Goal: Register for event/course

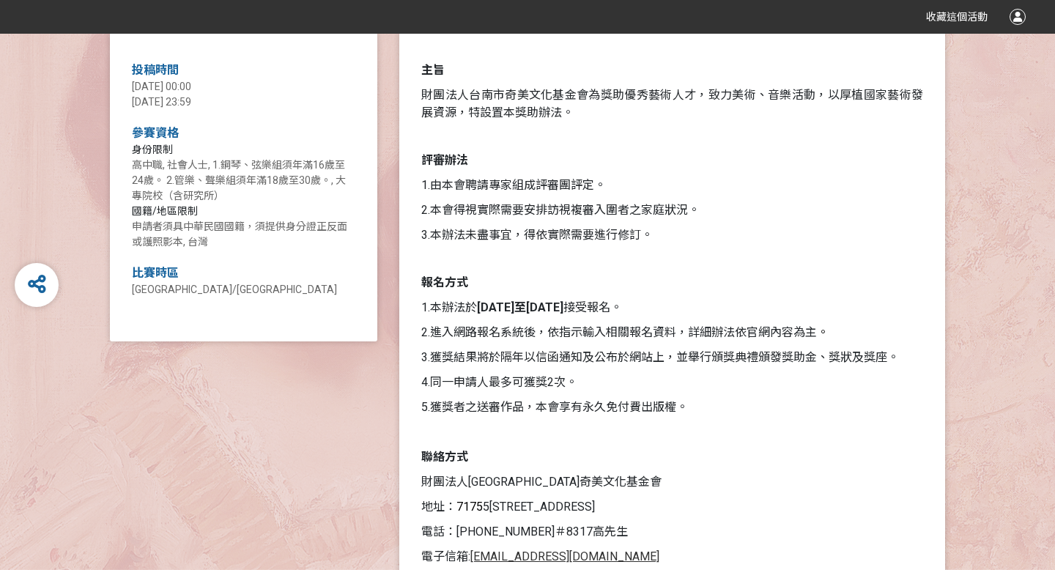
scroll to position [588, 0]
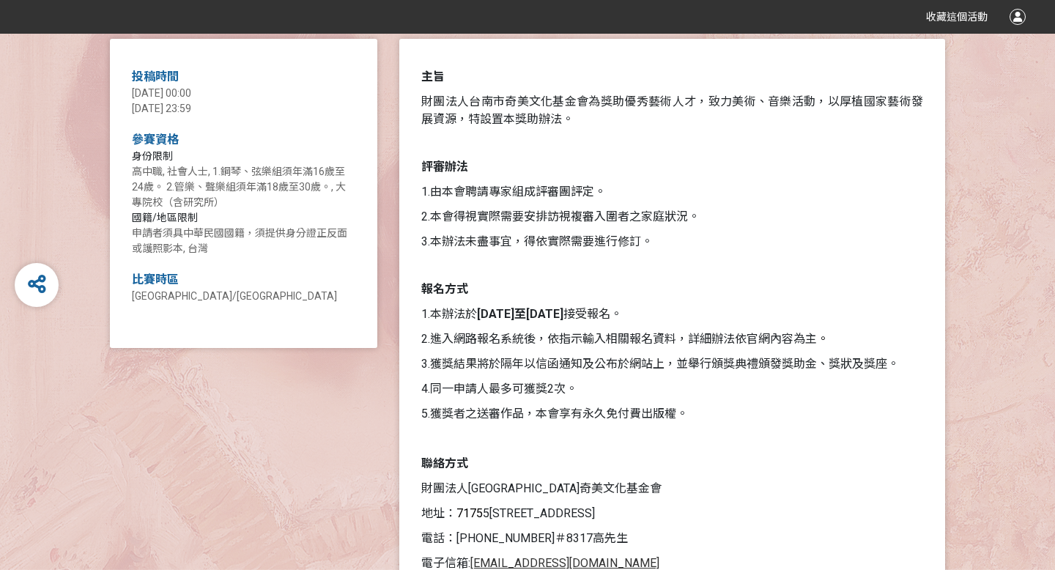
click at [179, 106] on span "[DATE] 23:59" at bounding box center [161, 109] width 59 height 12
click at [191, 92] on span "[DATE] 00:00" at bounding box center [161, 93] width 59 height 12
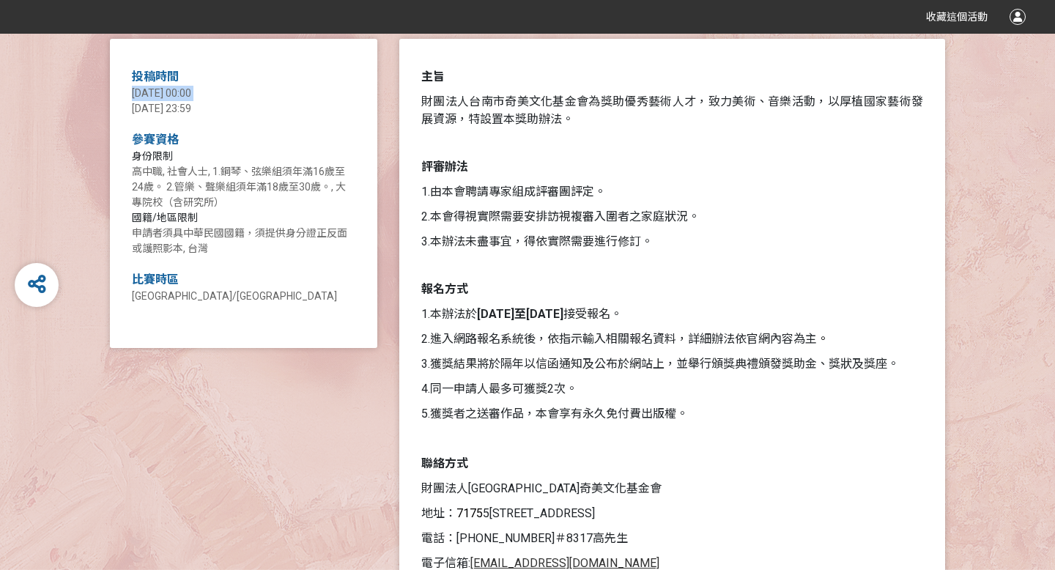
click at [191, 92] on span "[DATE] 00:00" at bounding box center [161, 93] width 59 height 12
click at [191, 106] on span "[DATE] 23:59" at bounding box center [161, 109] width 59 height 12
click at [219, 106] on div "[DATE] 00:00 [DATE] 23:59" at bounding box center [243, 101] width 223 height 31
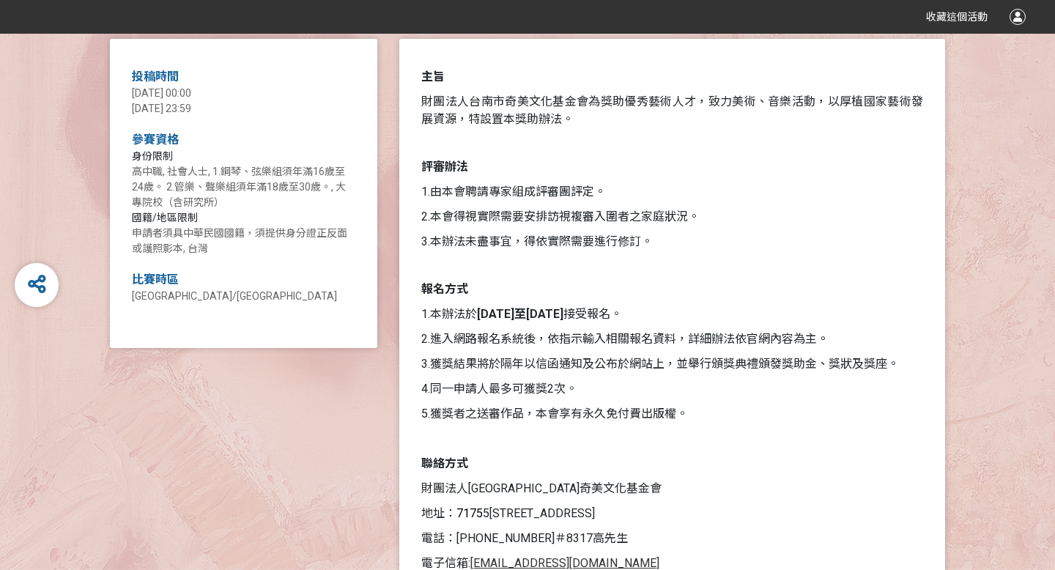
click at [246, 232] on span "申請者須具中華民國國籍，須提供身分證正反面或護照影本, 台灣" at bounding box center [239, 240] width 215 height 27
click at [246, 239] on div "國籍/地區限制 申請者須具中華民國國籍，須提供身分證正反面或護照影本, 台灣" at bounding box center [243, 233] width 223 height 46
click at [244, 172] on span "高中職, 社會人士, 1.鋼琴、弦樂組須年滿16歲至24歲。 2.管樂、聲樂組須年滿18歲至30歲。, 大專院校（含研究所）" at bounding box center [239, 187] width 214 height 42
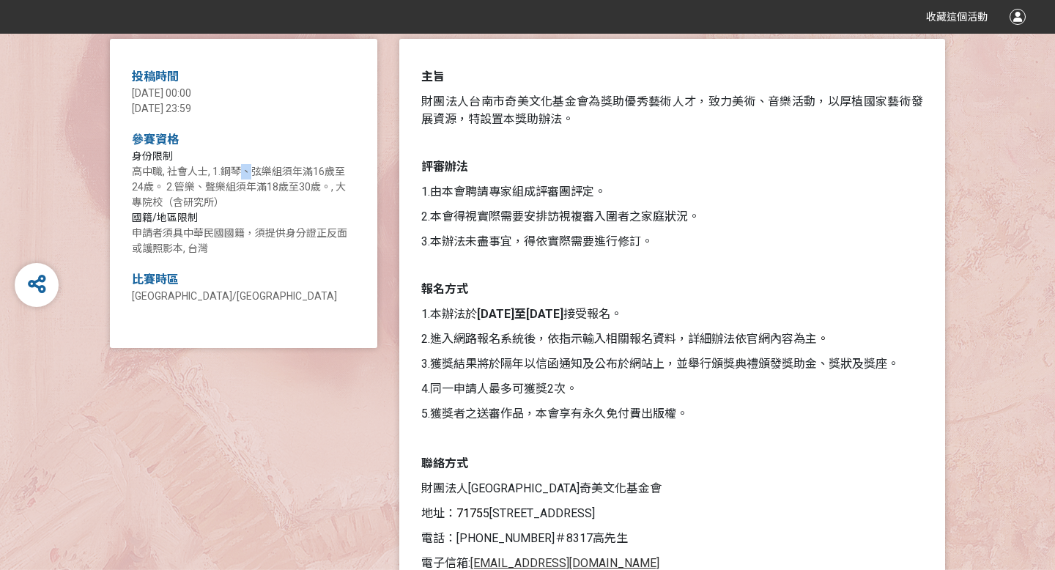
click at [244, 172] on span "高中職, 社會人士, 1.鋼琴、弦樂組須年滿16歲至24歲。 2.管樂、聲樂組須年滿18歲至30歲。, 大專院校（含研究所）" at bounding box center [239, 187] width 214 height 42
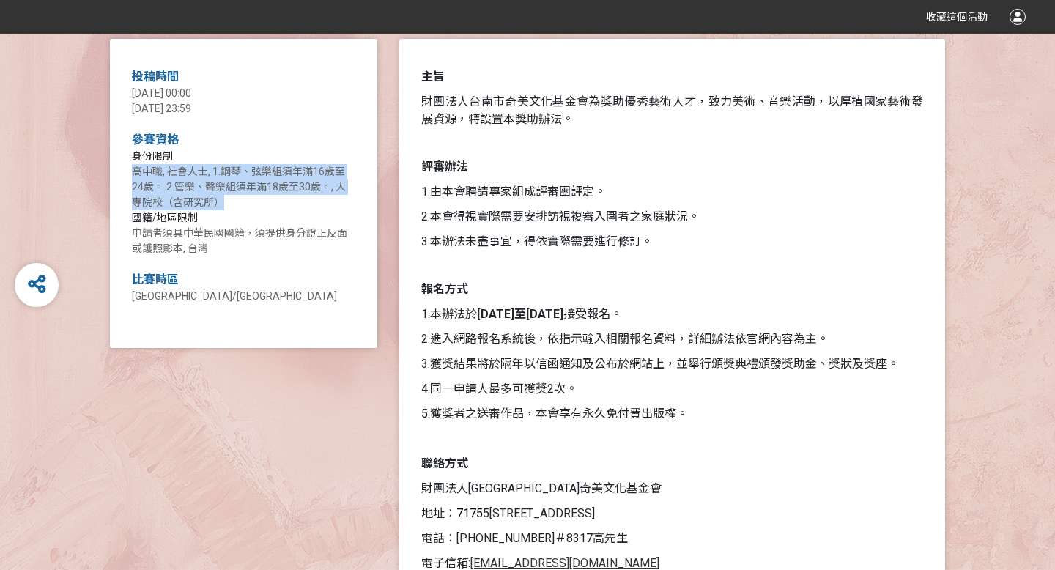
click at [244, 172] on span "高中職, 社會人士, 1.鋼琴、弦樂組須年滿16歲至24歲。 2.管樂、聲樂組須年滿18歲至30歲。, 大專院校（含研究所）" at bounding box center [239, 187] width 214 height 42
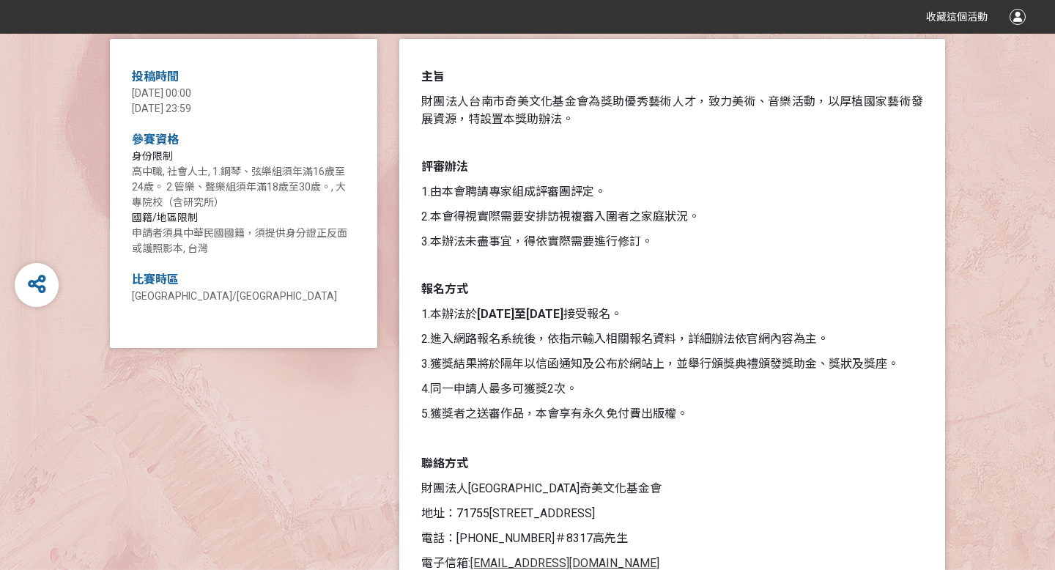
click at [256, 173] on span "高中職, 社會人士, 1.鋼琴、弦樂組須年滿16歲至24歲。 2.管樂、聲樂組須年滿18歲至30歲。, 大專院校（含研究所）" at bounding box center [239, 187] width 214 height 42
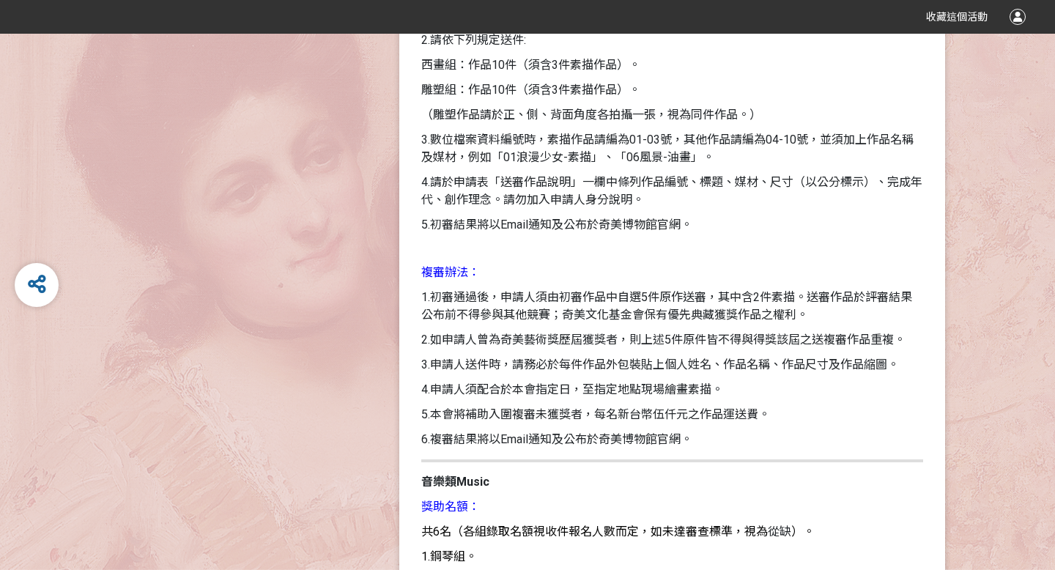
scroll to position [1868, 0]
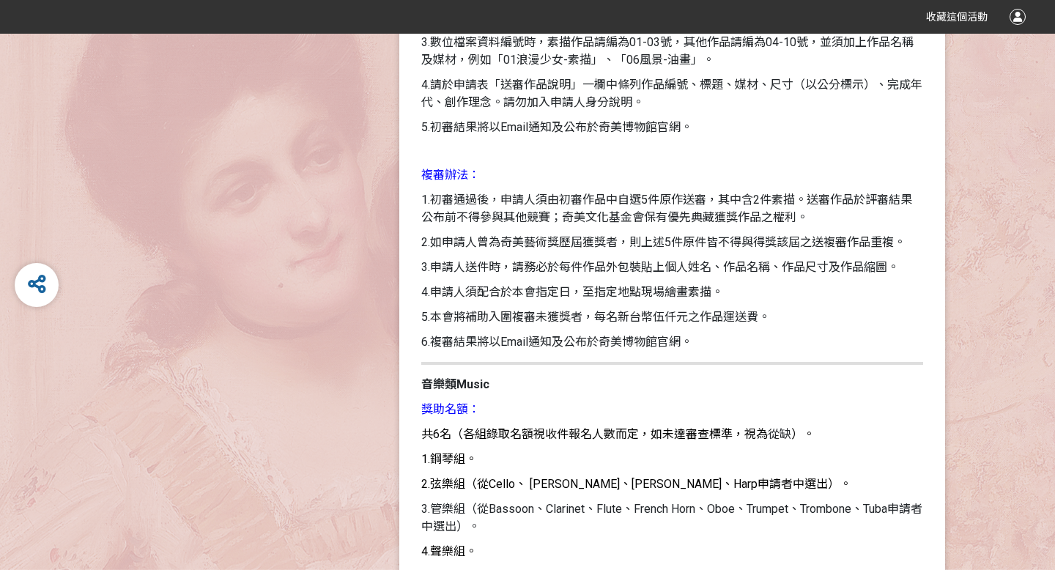
click at [504, 201] on span "1.初審通過後，申請人須由初審作品中自選5件原作送審，其中含2件素描。送審作品於評審結果公布前不得參與其他競賽；奇美文化基金會保有優先典藏獲獎作品之權利。" at bounding box center [666, 209] width 491 height 32
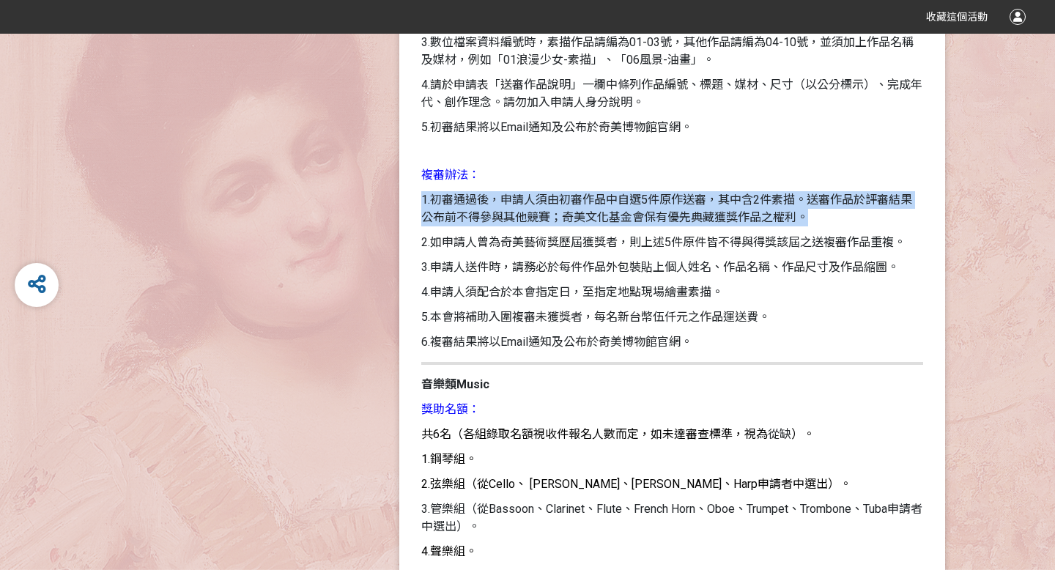
click at [504, 201] on span "1.初審通過後，申請人須由初審作品中自選5件原作送審，其中含2件素描。送審作品於評審結果公布前不得參與其他競賽；奇美文化基金會保有優先典藏獲獎作品之權利。" at bounding box center [666, 209] width 491 height 32
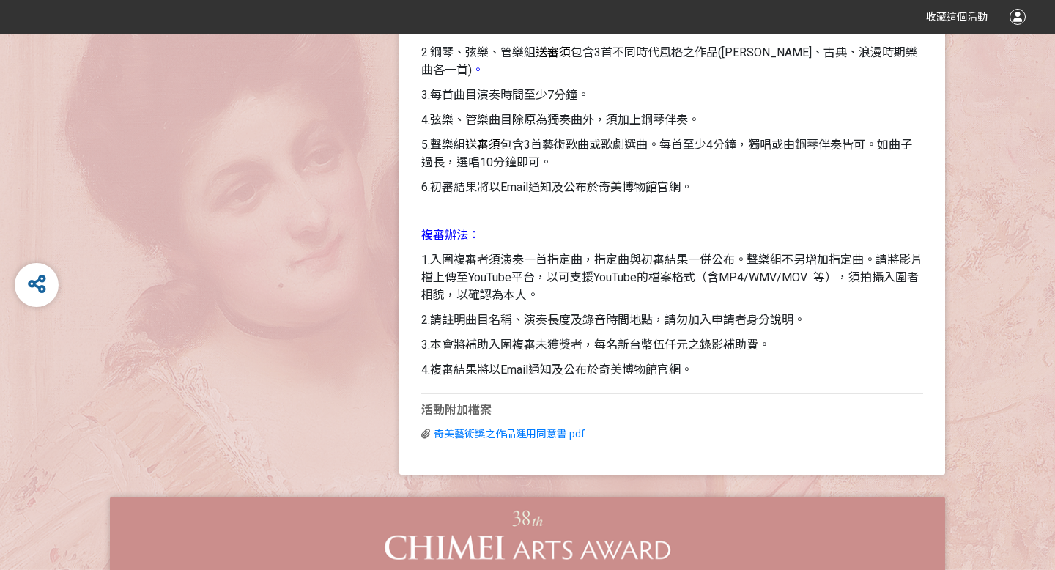
scroll to position [2844, 0]
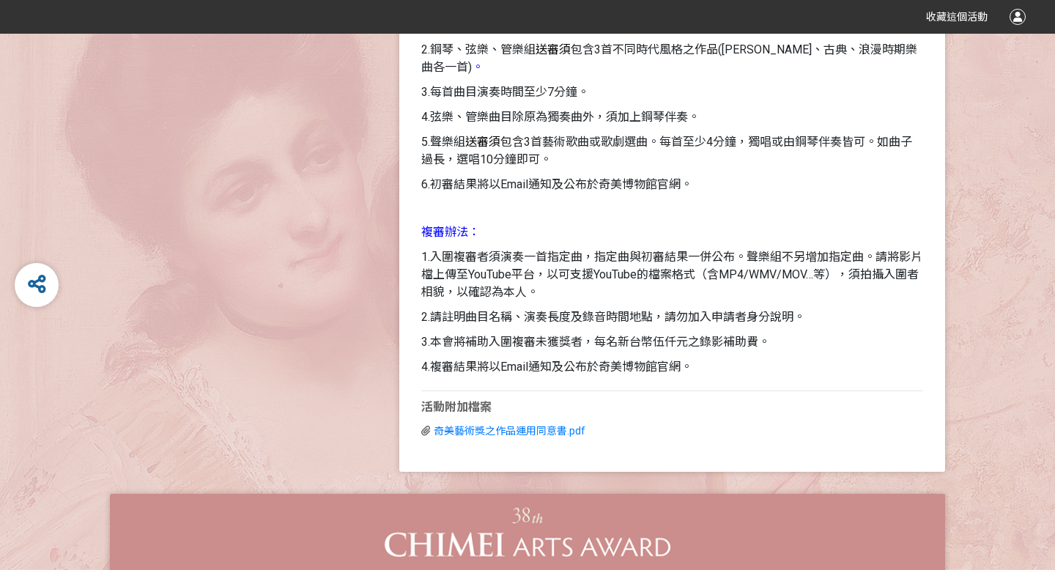
click at [498, 260] on span "1.入圍複審者須演奏一首指定曲，指定曲與初審結果一併公布。聲樂組不另增加指定曲。請將影片檔上傳至YouTube平台，以可支援YouTube的檔案格式（含MP4…" at bounding box center [671, 274] width 501 height 49
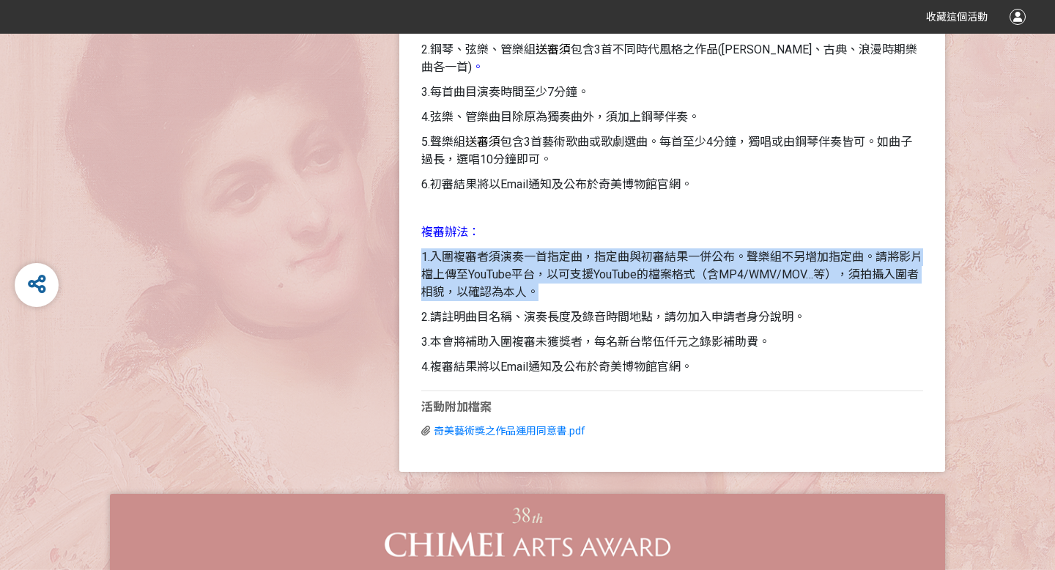
click at [498, 260] on span "1.入圍複審者須演奏一首指定曲，指定曲與初審結果一併公布。聲樂組不另增加指定曲。請將影片檔上傳至YouTube平台，以可支援YouTube的檔案格式（含MP4…" at bounding box center [671, 274] width 501 height 49
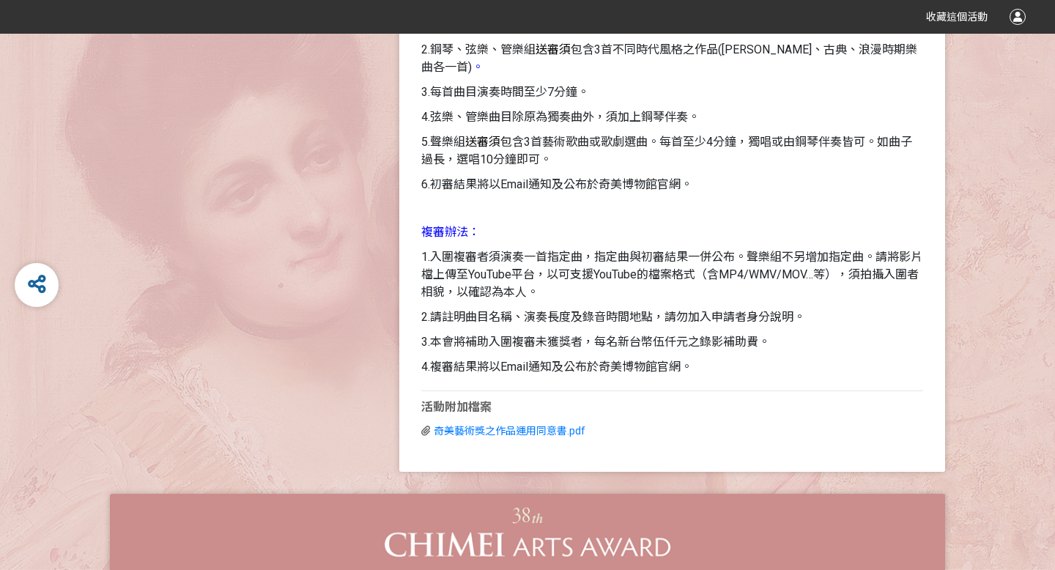
click at [497, 320] on span "2.請註明曲目名稱、演奏長度及錄音時間地點，請勿加入申請者身分說明。" at bounding box center [613, 317] width 384 height 14
click at [516, 319] on span "2.請註明曲目名稱、演奏長度及錄音時間地點，請勿加入申請者身分說明。" at bounding box center [613, 317] width 384 height 14
click at [507, 341] on span "3.本會將補助入圍複審未獲獎者，每名新台幣伍仟元之錄影補助費。" at bounding box center [595, 342] width 349 height 14
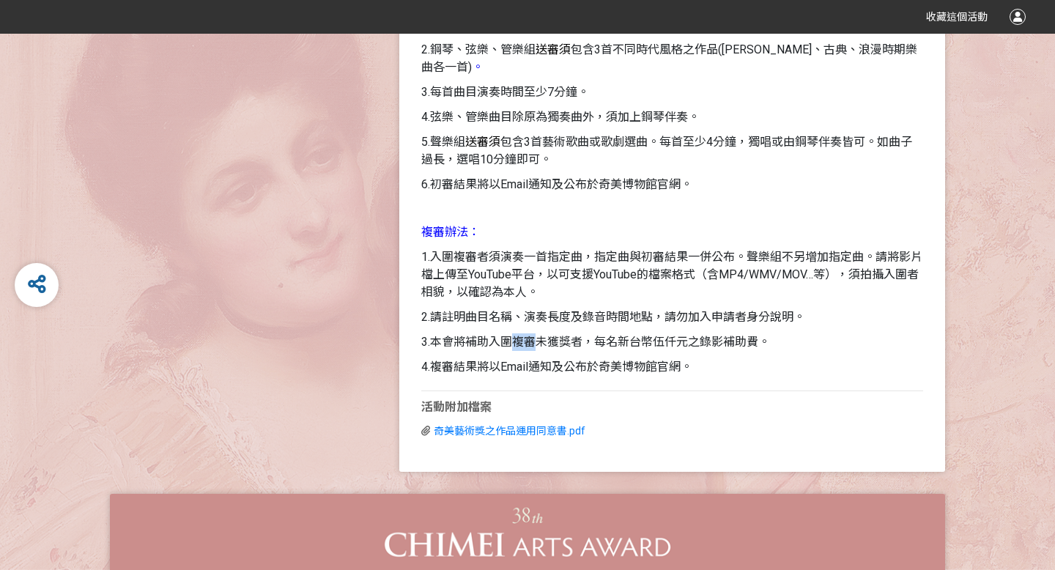
click at [507, 341] on span "3.本會將補助入圍複審未獲獎者，每名新台幣伍仟元之錄影補助費。" at bounding box center [595, 342] width 349 height 14
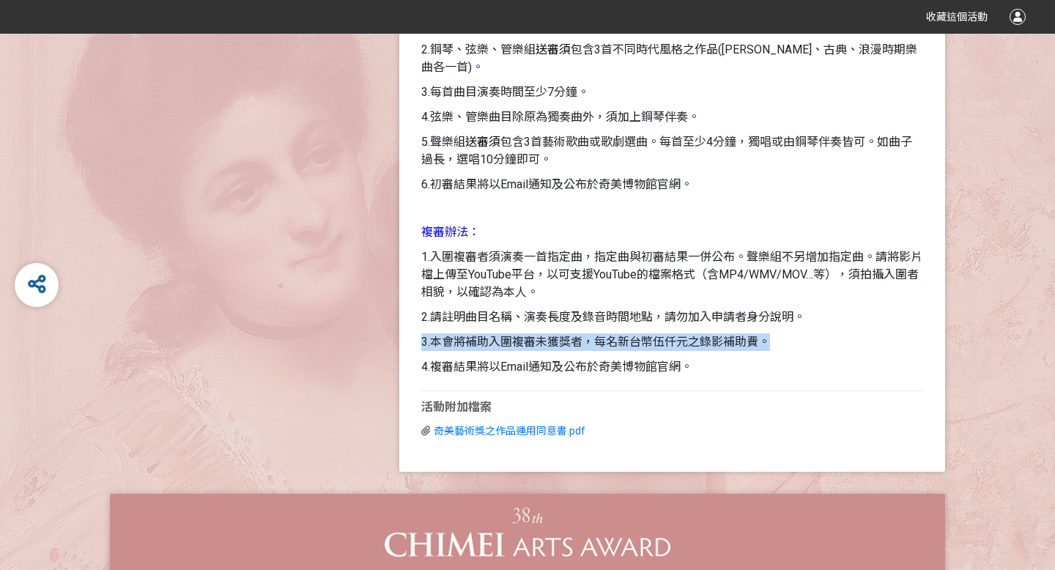
click at [507, 341] on span "3.本會將補助入圍複審未獲獎者，每名新台幣伍仟元之錄影補助費。" at bounding box center [595, 342] width 349 height 14
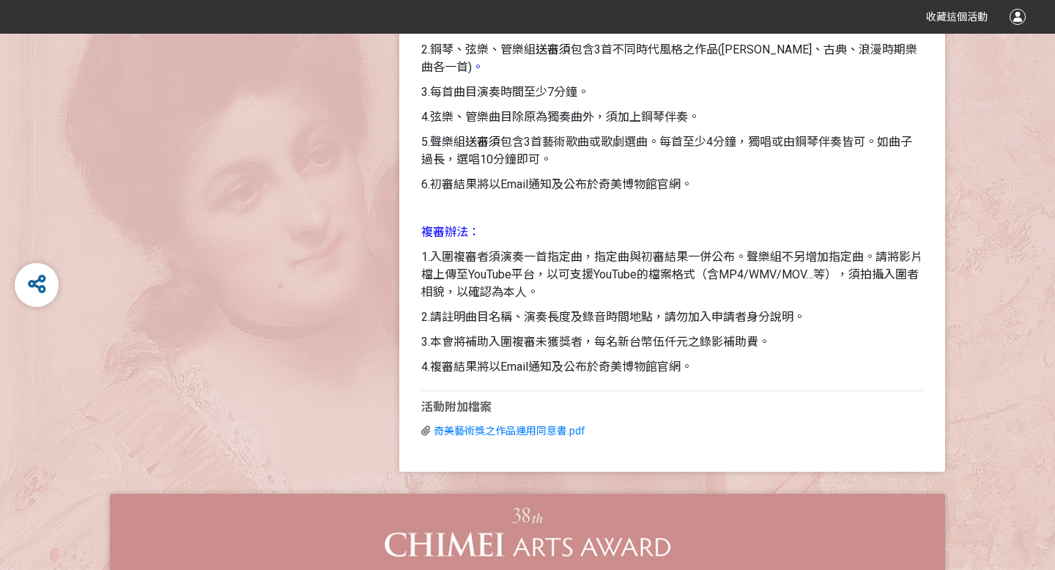
click at [496, 366] on span "4.複審結果將以Email通知及公布於奇美博物館官網。" at bounding box center [556, 367] width 271 height 14
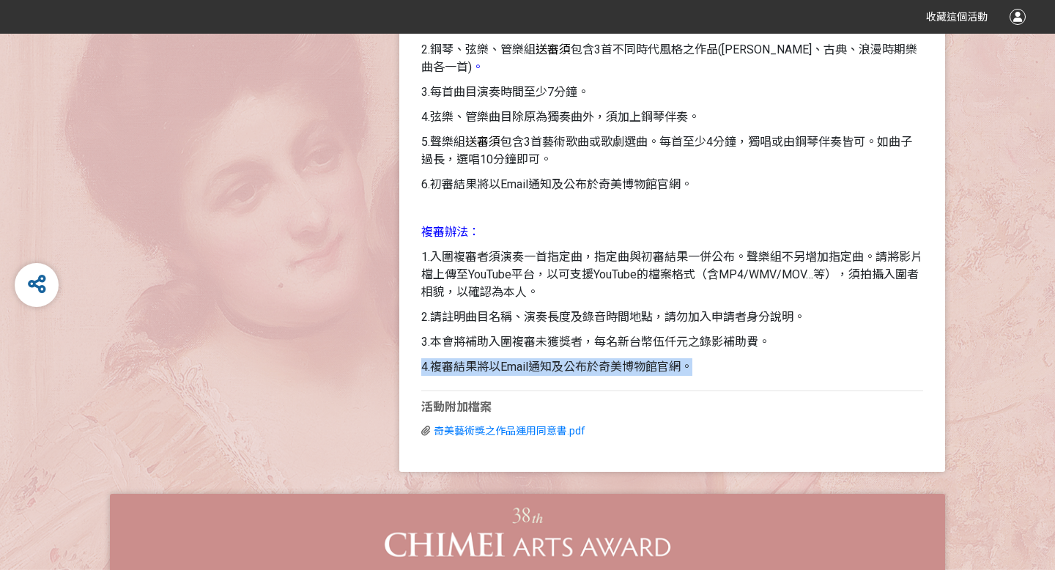
click at [496, 366] on span "4.複審結果將以Email通知及公布於奇美博物館官網。" at bounding box center [556, 367] width 271 height 14
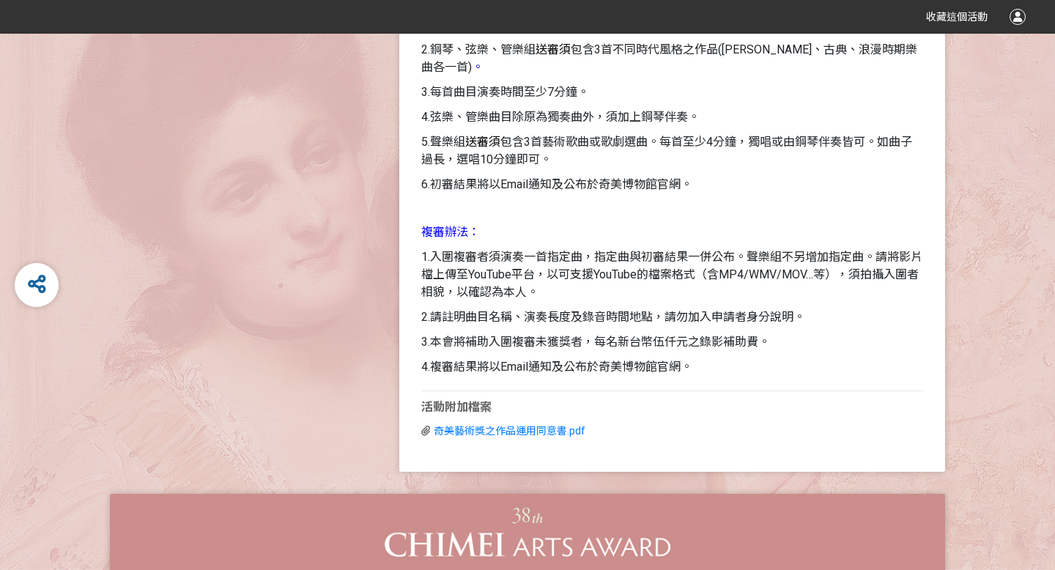
click at [516, 366] on span "4.複審結果將以Email通知及公布於奇美博物館官網。" at bounding box center [556, 367] width 271 height 14
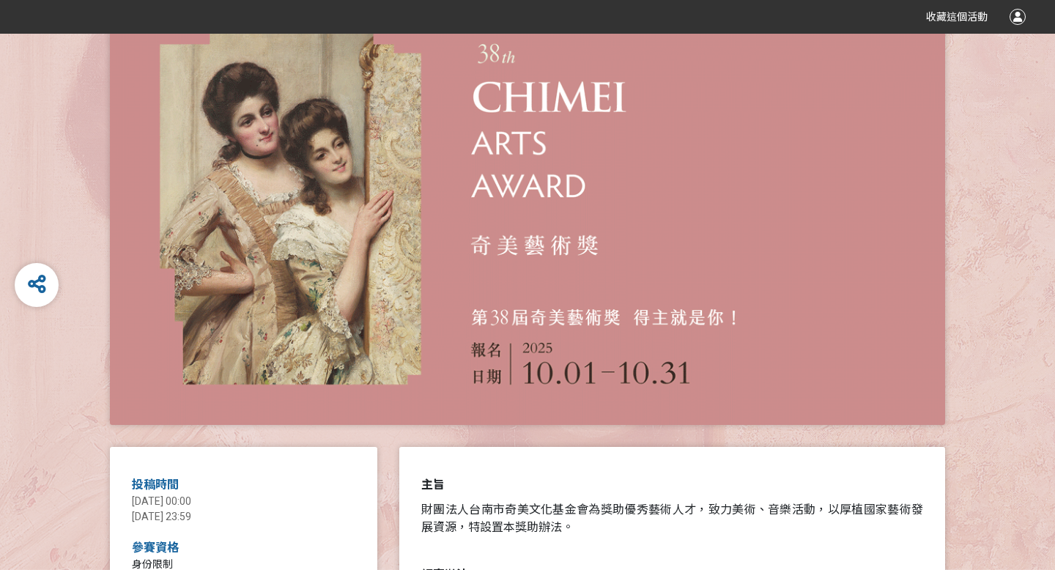
scroll to position [0, 0]
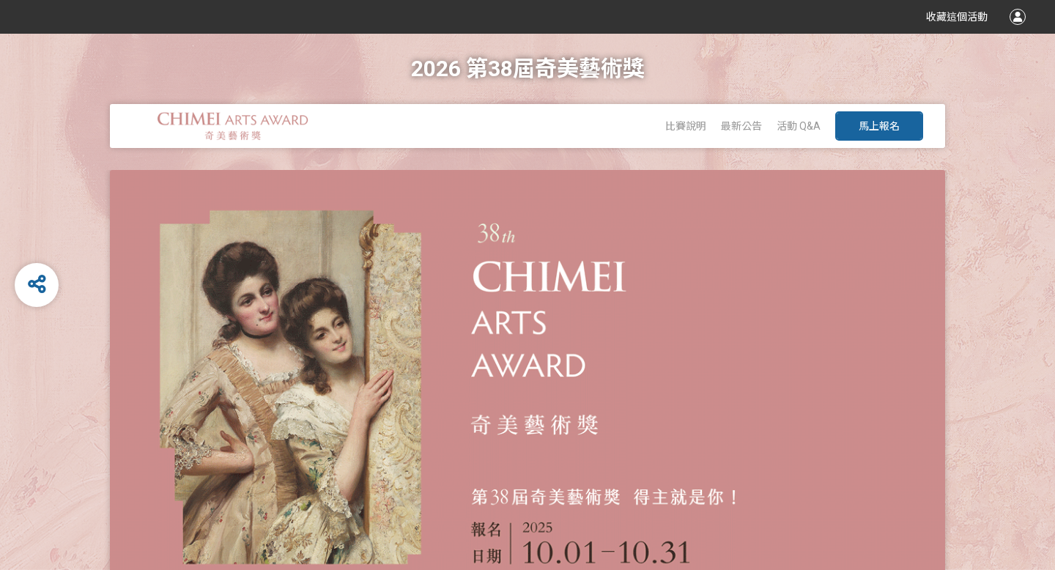
click at [896, 127] on span "馬上報名" at bounding box center [879, 126] width 41 height 12
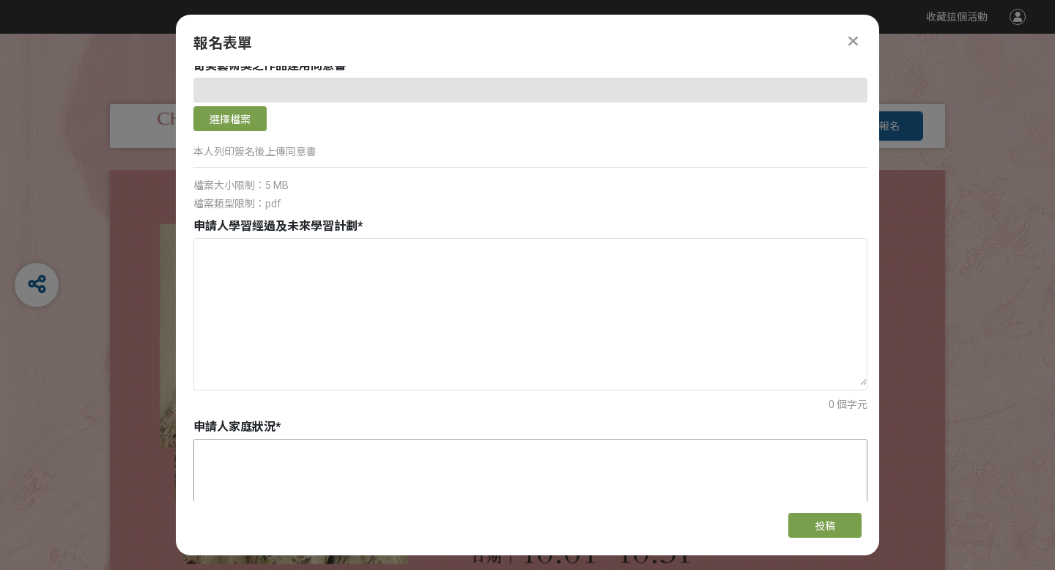
scroll to position [945, 0]
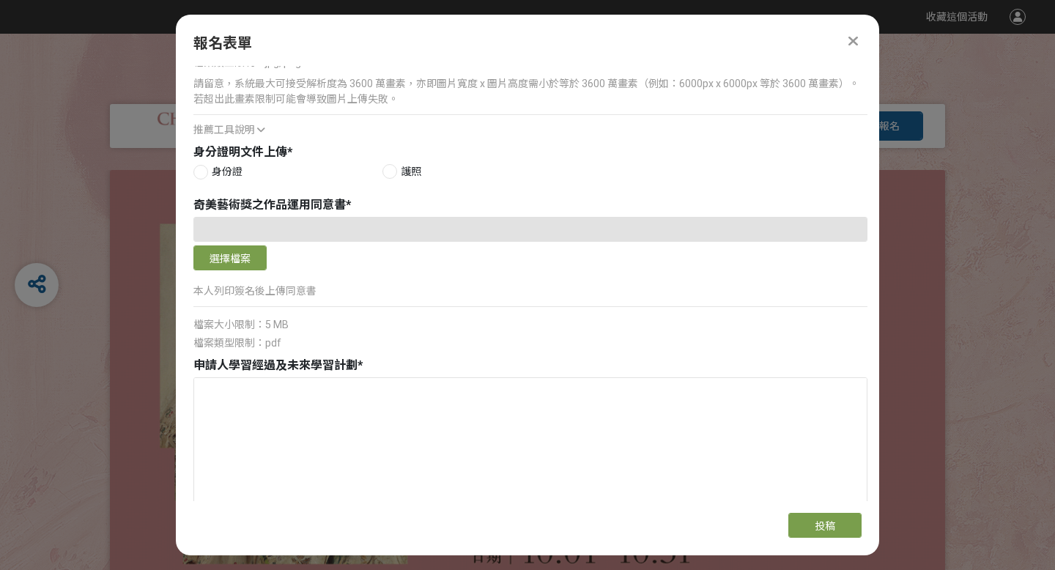
click at [280, 368] on span "申請人學習經過及未來學習計劃" at bounding box center [275, 365] width 164 height 14
click at [300, 368] on span "申請人學習經過及未來學習計劃" at bounding box center [275, 365] width 164 height 14
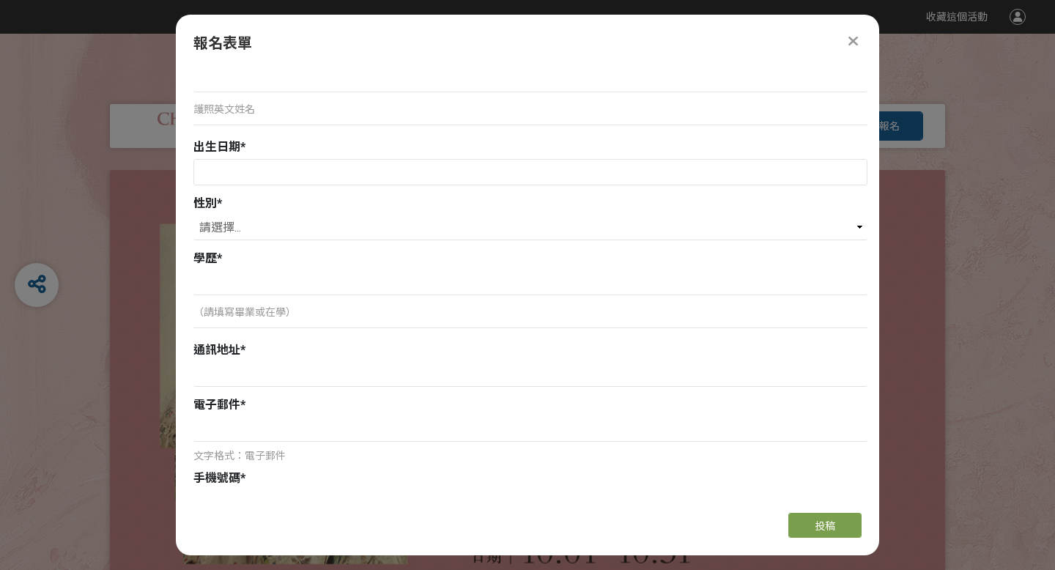
scroll to position [0, 0]
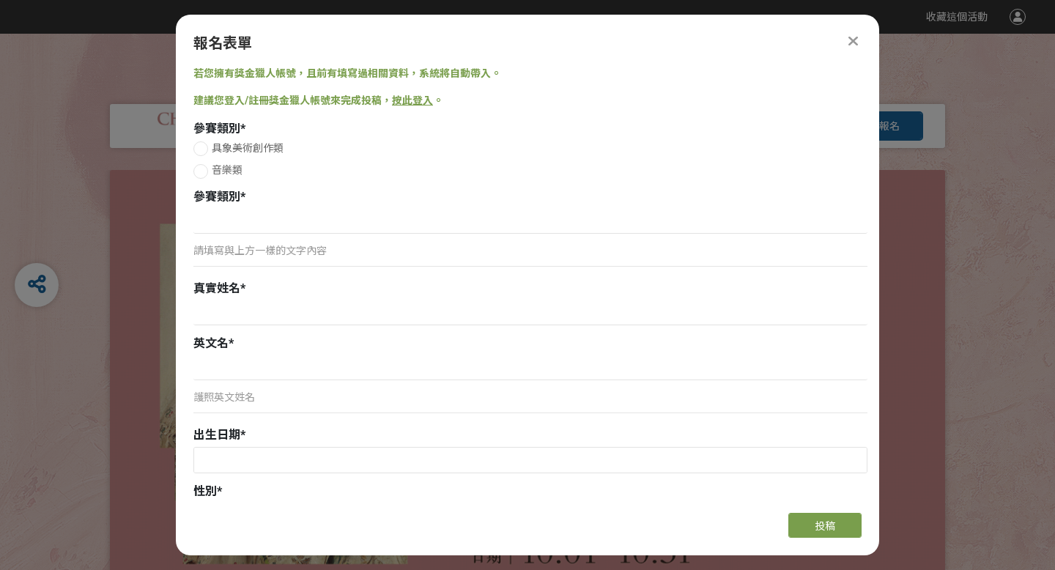
click at [851, 40] on icon at bounding box center [853, 41] width 10 height 15
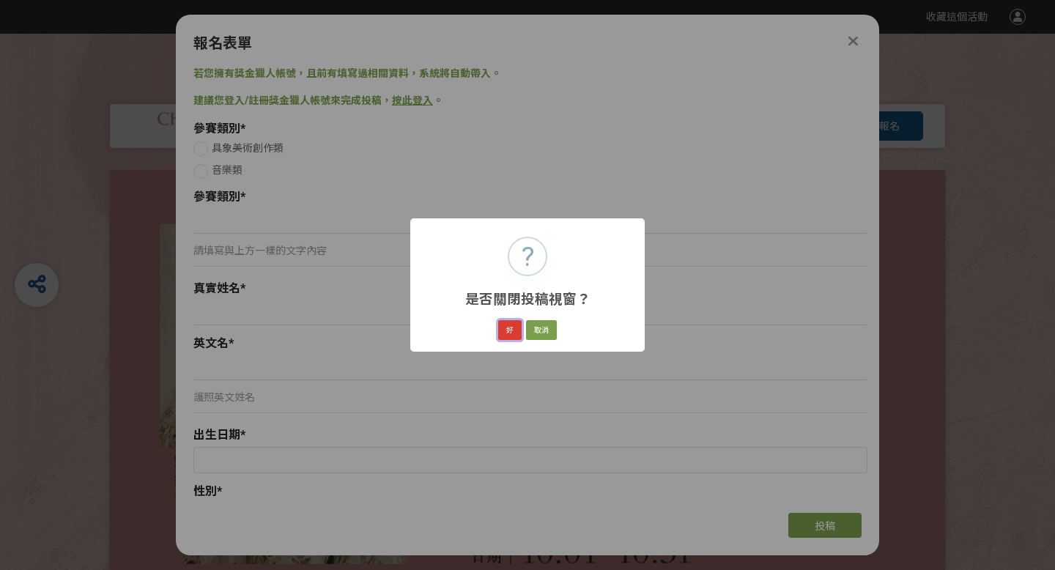
click at [504, 332] on button "好" at bounding box center [509, 330] width 23 height 21
